Goal: Task Accomplishment & Management: Manage account settings

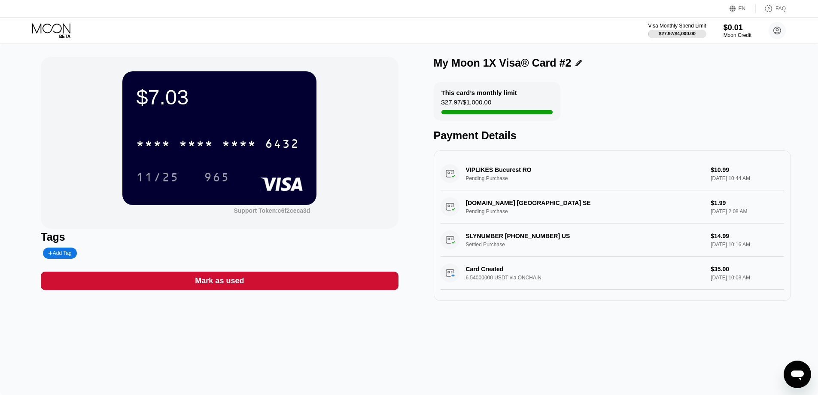
click at [265, 113] on div "$7.03 * * * * * * * * * * * * 6432 11/25 965" at bounding box center [219, 137] width 194 height 133
click at [736, 32] on div "Moon Credit" at bounding box center [737, 35] width 29 height 6
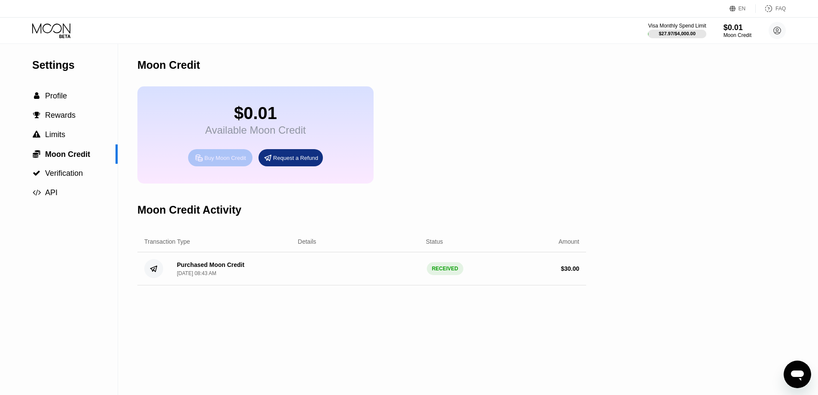
click at [228, 161] on div "Buy Moon Credit" at bounding box center [225, 157] width 42 height 7
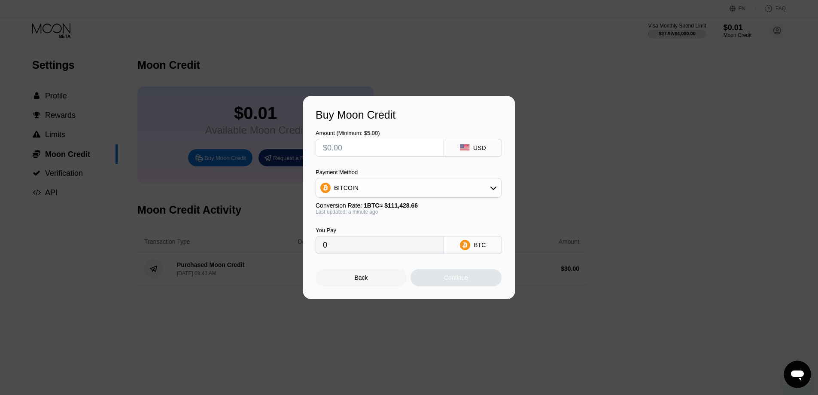
click at [378, 281] on div "Back" at bounding box center [361, 277] width 91 height 17
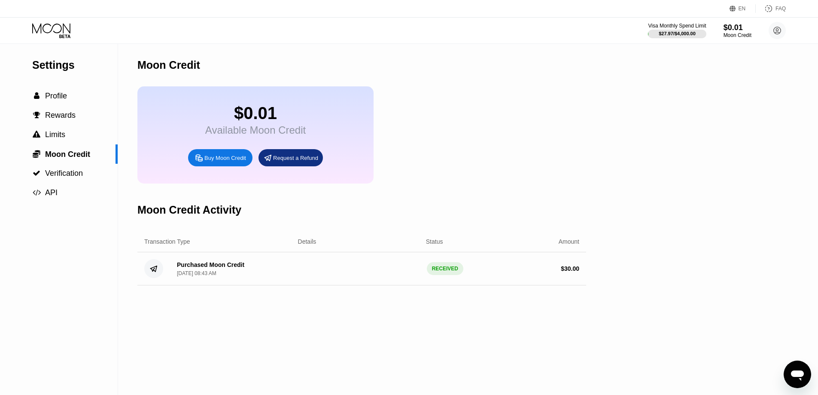
click at [611, 168] on div "Settings  Profile  Rewards  Limits  Moon Credit  Verification  API Moon C…" at bounding box center [409, 219] width 818 height 351
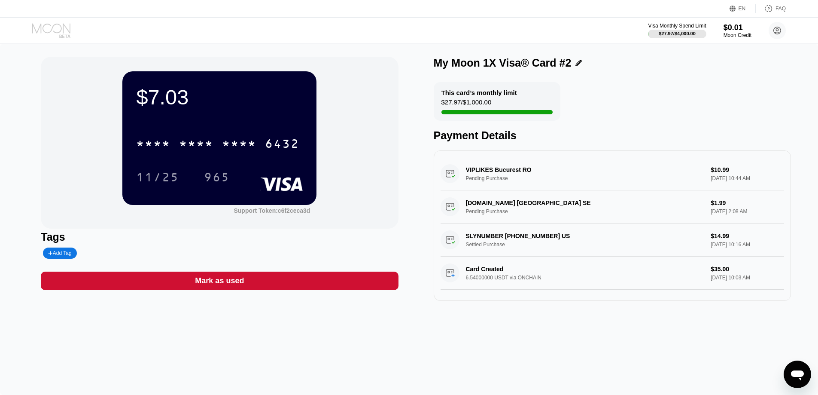
click at [50, 32] on icon at bounding box center [51, 28] width 38 height 10
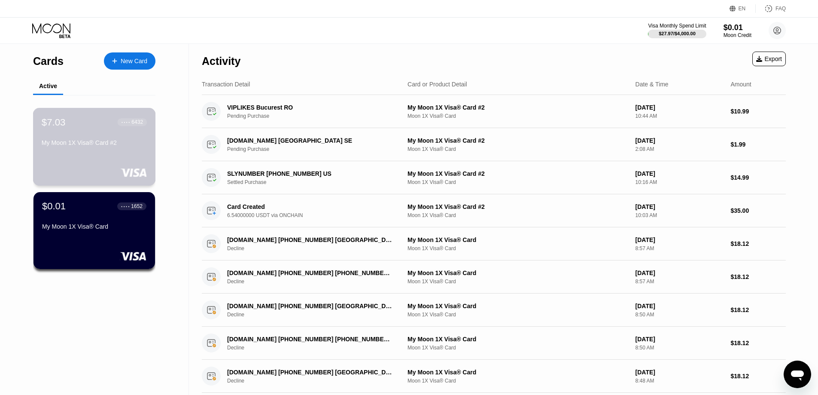
click at [128, 146] on div "My Moon 1X Visa® Card #2" at bounding box center [94, 142] width 105 height 7
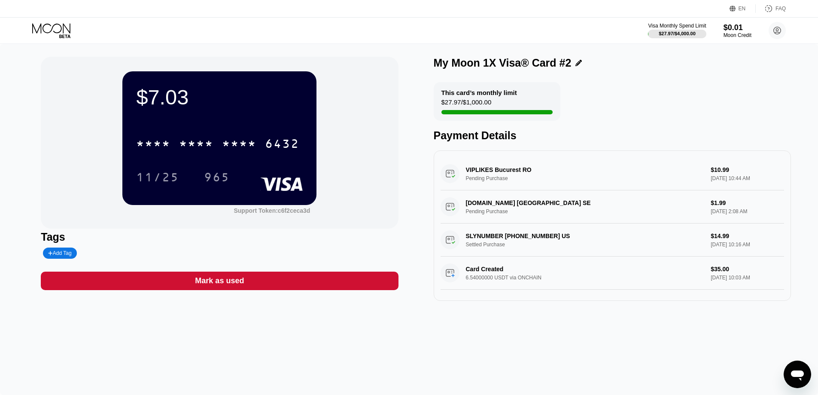
click at [201, 85] on div "$7.03" at bounding box center [219, 97] width 167 height 24
click at [296, 98] on div "$7.03" at bounding box center [219, 97] width 167 height 24
drag, startPoint x: 359, startPoint y: 98, endPoint x: 343, endPoint y: 153, distance: 56.7
click at [343, 153] on div "$7.03 * * * * * * * * * * * * 6432 11/25 965 Support Token: c6f2ceca3d" at bounding box center [219, 143] width 357 height 172
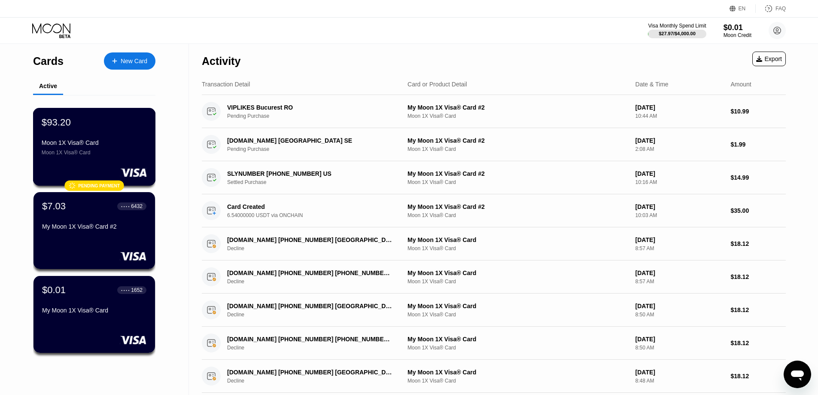
click at [120, 137] on div "$93.20 Moon 1X Visa® Card Moon 1X Visa® Card" at bounding box center [94, 135] width 105 height 39
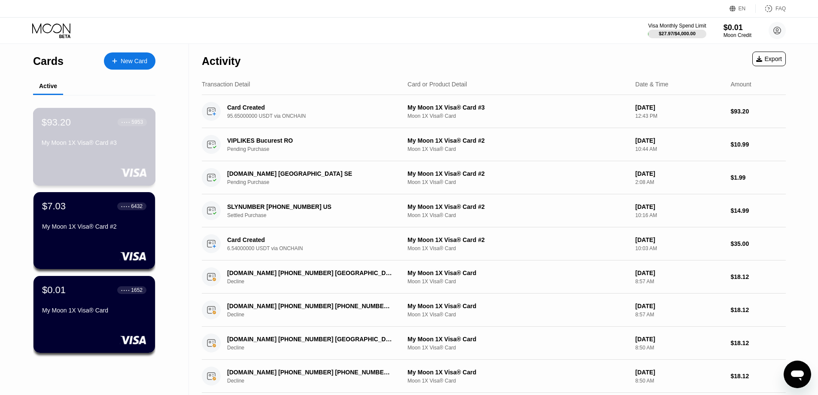
click at [85, 146] on div "My Moon 1X Visa® Card #3" at bounding box center [94, 142] width 105 height 7
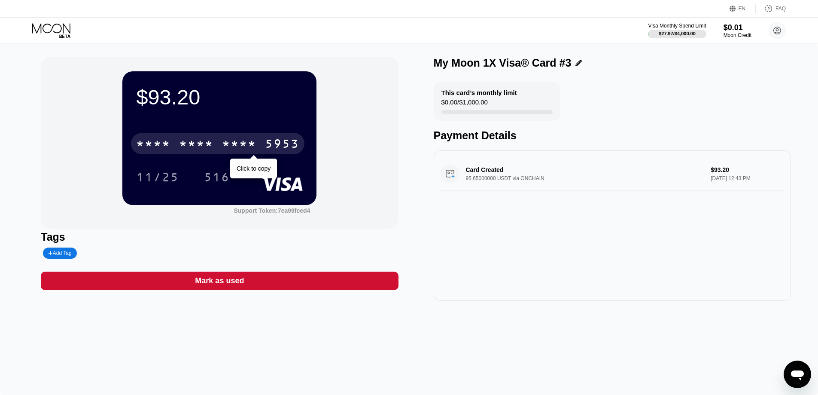
click at [204, 145] on div "* * * *" at bounding box center [196, 145] width 34 height 14
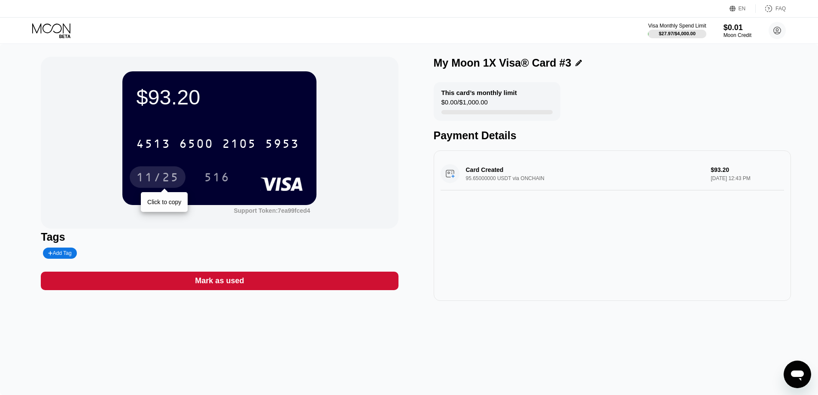
click at [158, 180] on div "11/25" at bounding box center [157, 178] width 43 height 14
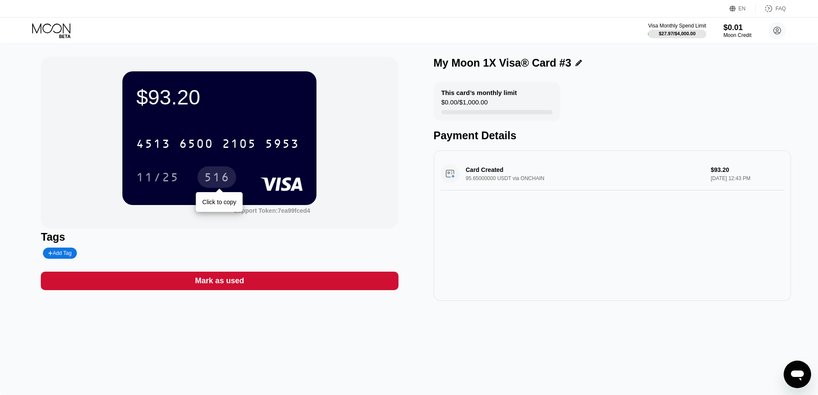
click at [216, 178] on div "516" at bounding box center [217, 178] width 26 height 14
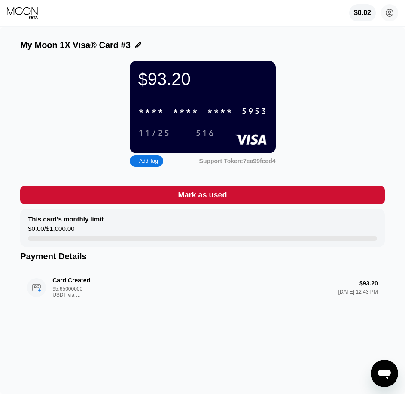
click at [24, 14] on icon at bounding box center [23, 12] width 32 height 13
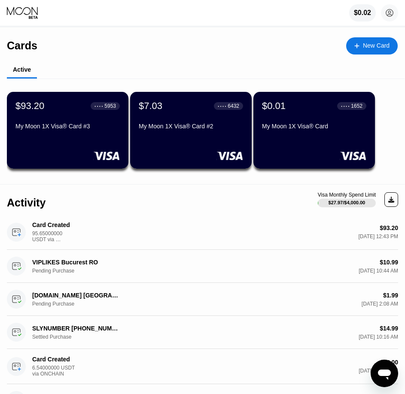
click at [57, 143] on div "$93.20 ● ● ● ● 5953 My Moon 1X Visa® Card #3" at bounding box center [68, 130] width 122 height 77
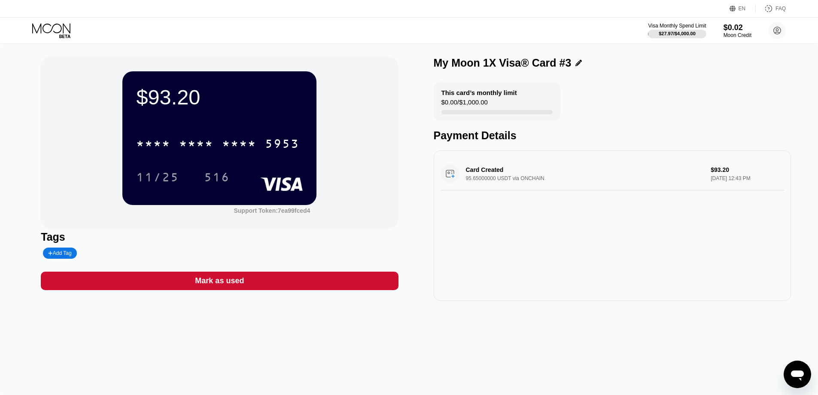
click at [56, 29] on icon at bounding box center [52, 30] width 40 height 15
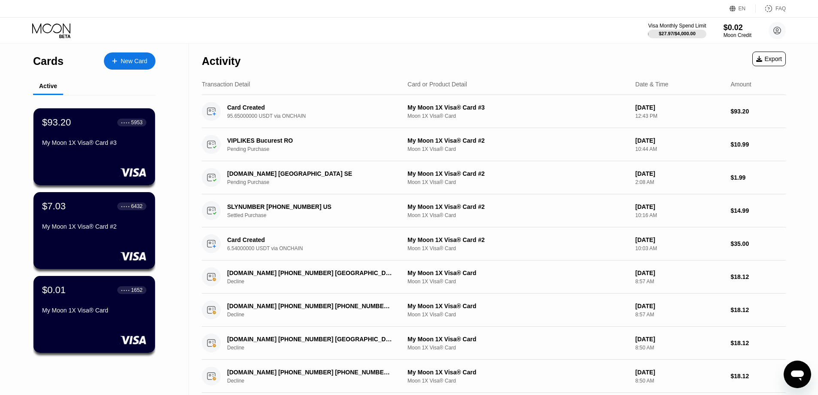
click at [581, 62] on div "Activity Export" at bounding box center [494, 59] width 584 height 30
click at [798, 378] on icon "Open messaging window" at bounding box center [797, 373] width 15 height 15
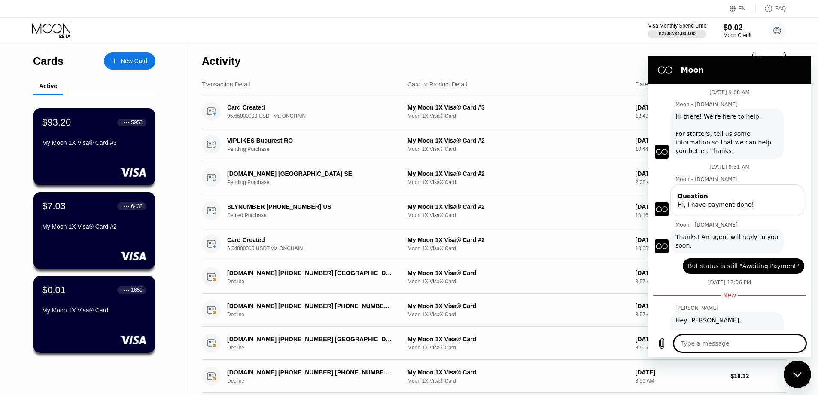
scroll to position [43, 0]
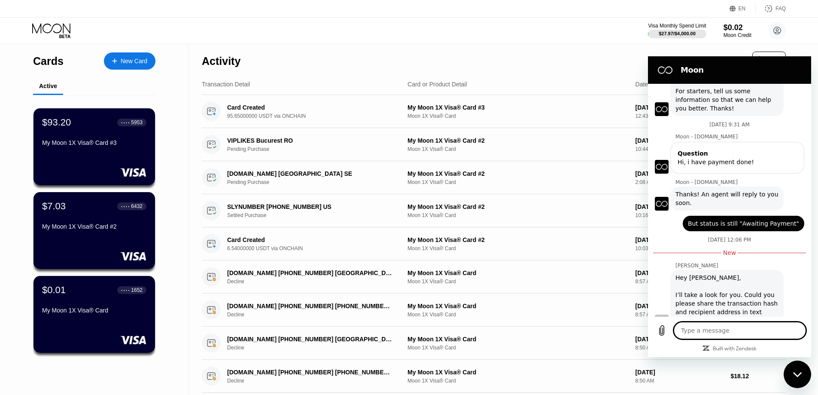
click at [801, 374] on icon "Close messaging window" at bounding box center [797, 375] width 9 height 6
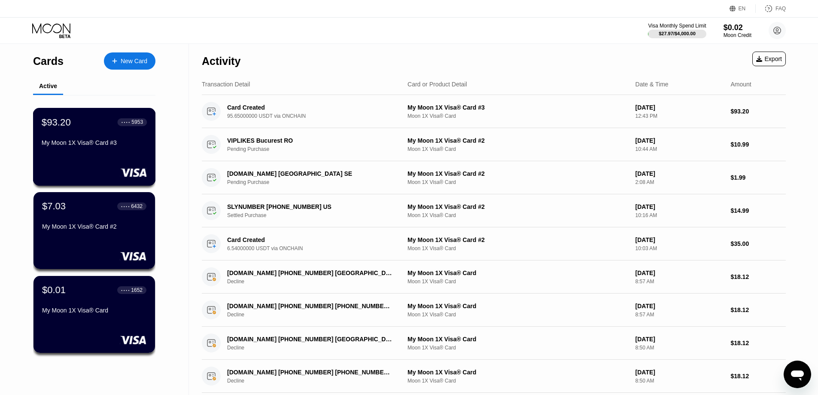
click at [120, 155] on div "$93.20 ● ● ● ● 5953 My Moon 1X Visa® Card #3" at bounding box center [94, 147] width 123 height 78
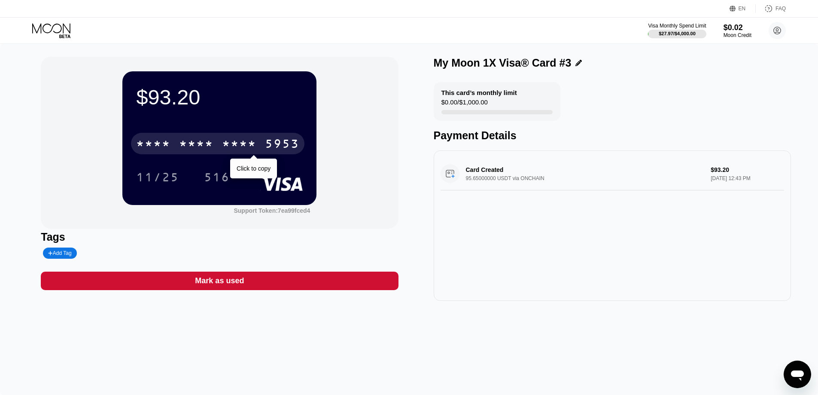
click at [227, 146] on div "* * * *" at bounding box center [239, 145] width 34 height 14
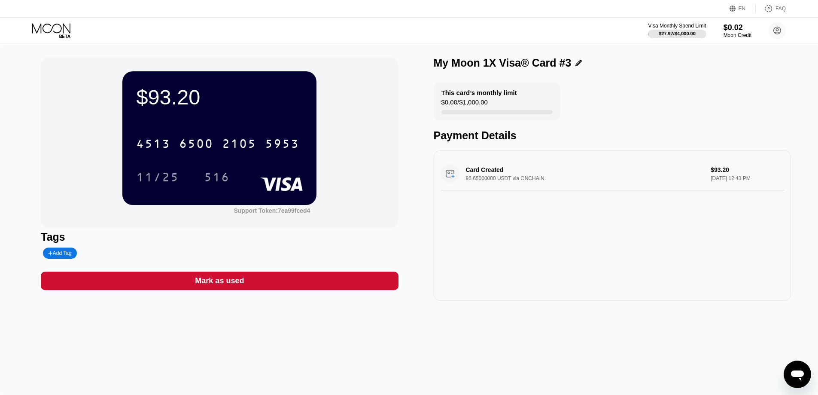
click at [343, 151] on div "$93.20 4513 6500 2105 5953 11/25 516 Support Token: 7ea99fced4" at bounding box center [219, 143] width 357 height 172
click at [46, 29] on icon at bounding box center [52, 30] width 40 height 15
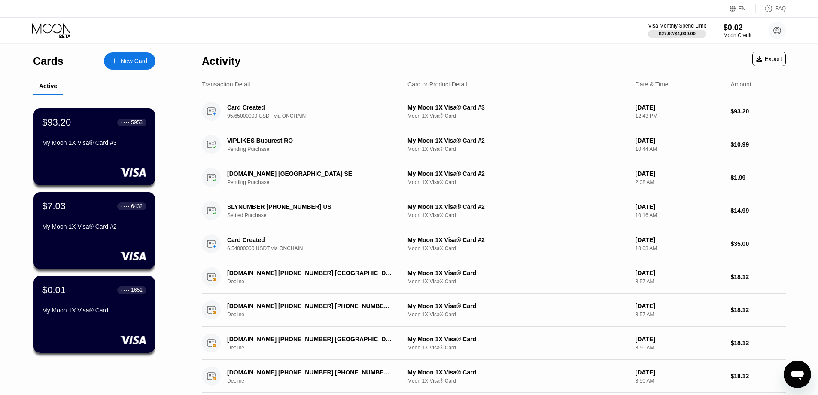
click at [64, 26] on icon at bounding box center [51, 28] width 38 height 10
type textarea "x"
click at [61, 27] on icon at bounding box center [52, 30] width 40 height 15
click at [61, 28] on icon at bounding box center [51, 28] width 38 height 10
